Goal: Information Seeking & Learning: Learn about a topic

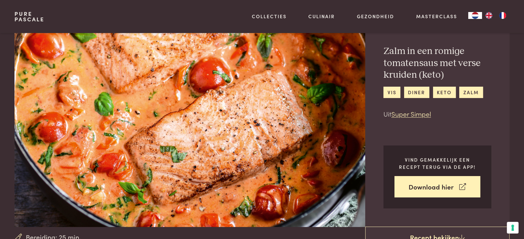
scroll to position [26, 0]
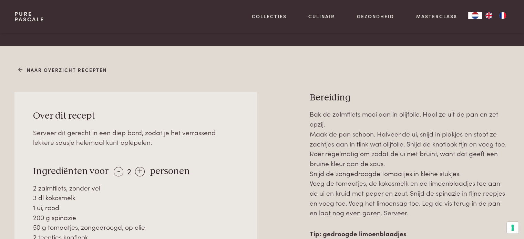
scroll to position [278, 0]
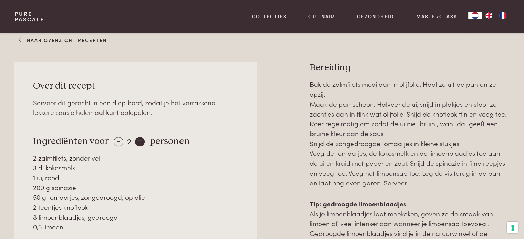
click at [138, 146] on div "+" at bounding box center [140, 142] width 10 height 10
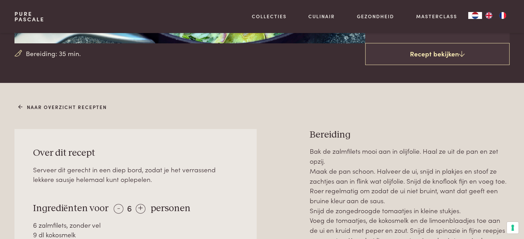
scroll to position [205, 0]
